Goal: Information Seeking & Learning: Check status

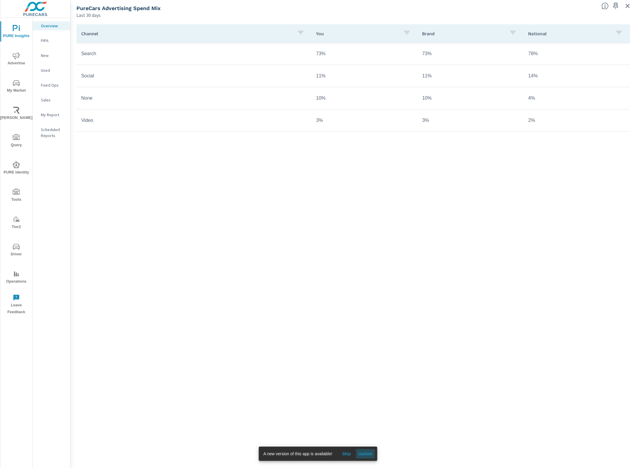
click at [372, 450] on button "Update" at bounding box center [365, 453] width 19 height 9
click at [477, 199] on div "Channel You Brand National Search 73% 73% 78% Social 11% 11% 14% None 10% 10% 4…" at bounding box center [353, 238] width 554 height 428
click at [628, 5] on icon "button" at bounding box center [628, 6] width 4 height 4
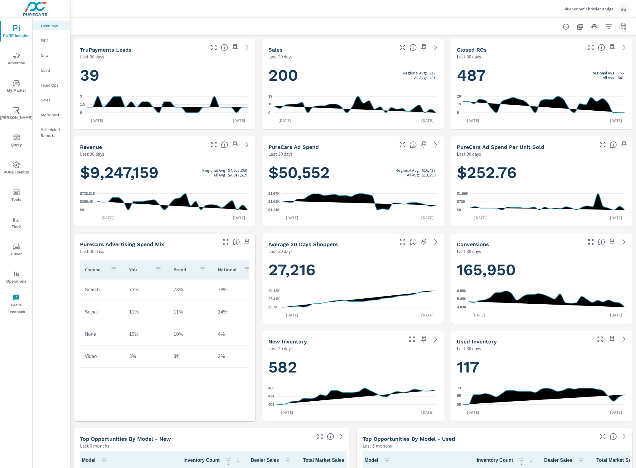
scroll to position [0, 0]
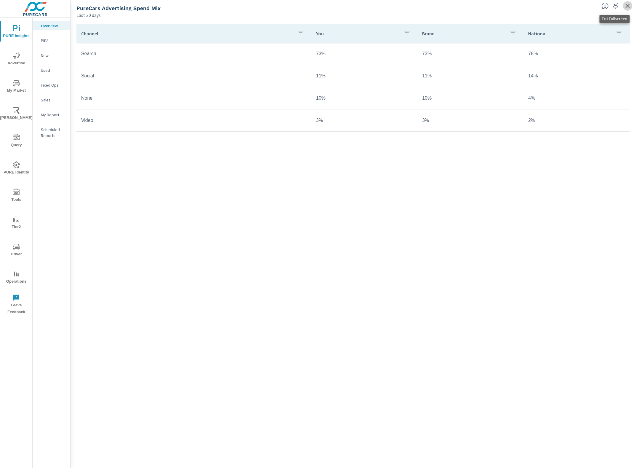
click at [615, 7] on icon "button" at bounding box center [628, 6] width 4 height 4
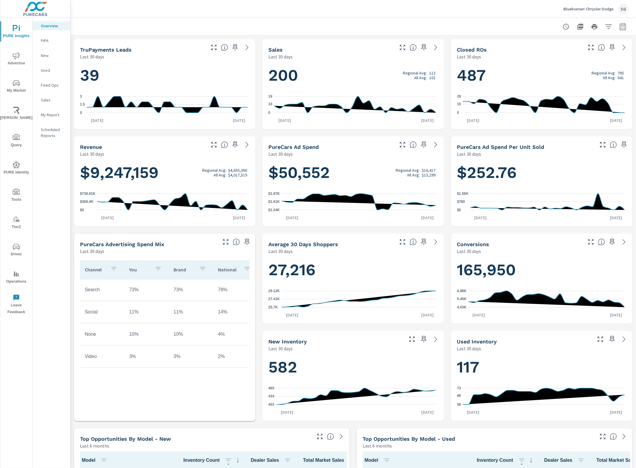
scroll to position [0, 0]
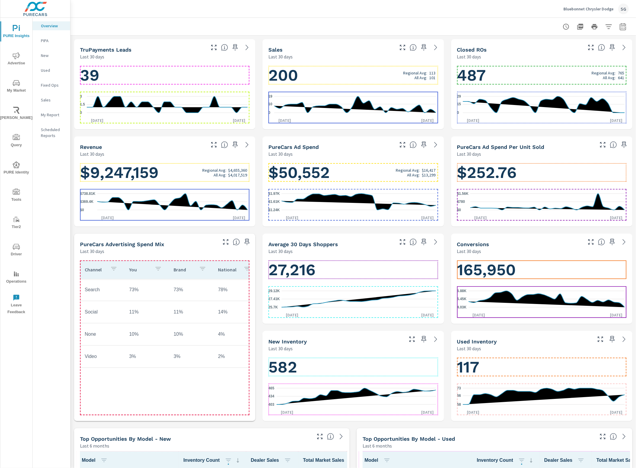
click at [203, 351] on td "3%" at bounding box center [191, 356] width 44 height 15
